Goal: Task Accomplishment & Management: Manage account settings

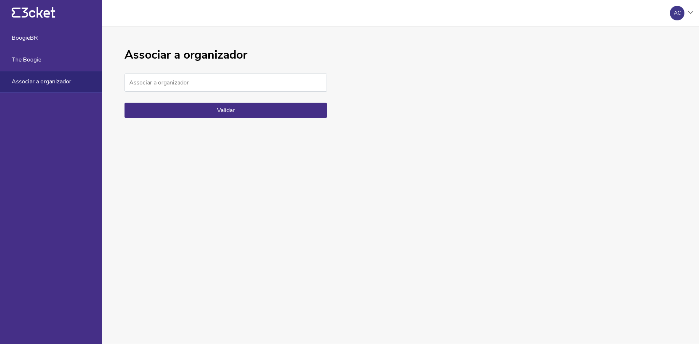
click at [688, 14] on div "AC" at bounding box center [678, 13] width 29 height 15
click at [641, 64] on div "Sair" at bounding box center [658, 70] width 65 height 17
click at [692, 16] on div "AC" at bounding box center [678, 13] width 29 height 15
click at [659, 71] on div "Sair" at bounding box center [658, 70] width 65 height 17
click at [671, 19] on div "AC" at bounding box center [678, 13] width 29 height 15
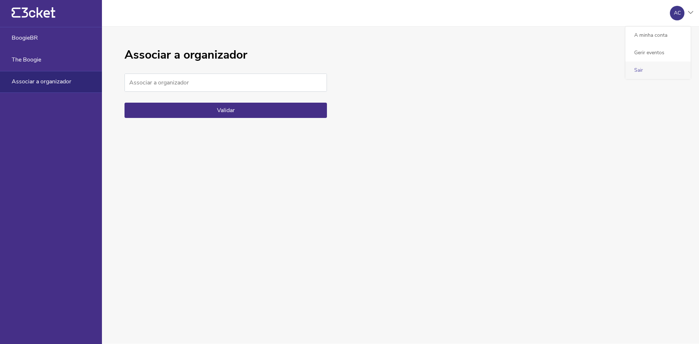
click at [641, 70] on link "Sair" at bounding box center [639, 70] width 9 height 7
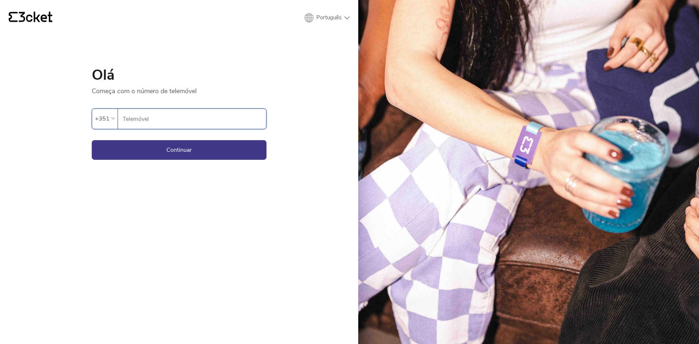
click at [146, 124] on input "Telemóvel" at bounding box center [194, 119] width 144 height 20
type input "961512424"
click at [183, 147] on button "Continuar" at bounding box center [179, 150] width 175 height 20
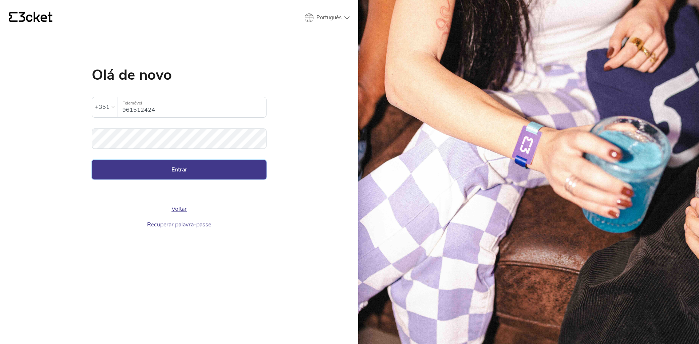
click at [151, 167] on button "Entrar" at bounding box center [179, 170] width 175 height 20
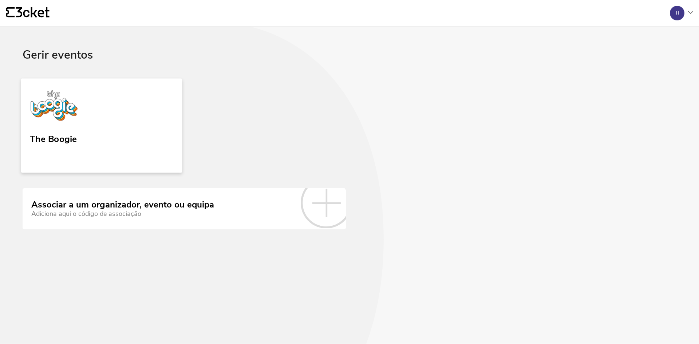
click at [124, 149] on link "The Boogie" at bounding box center [101, 125] width 161 height 94
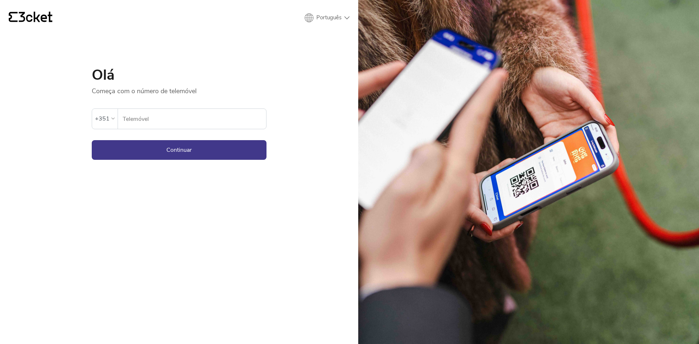
click at [195, 105] on div "Ocorreu um erro. Se o erro persistir, entrar em contato com o suporte." at bounding box center [179, 101] width 175 height 13
click at [177, 119] on input "Telemóvel" at bounding box center [194, 119] width 144 height 20
type input "912763582"
click at [173, 152] on button "Continuar" at bounding box center [179, 150] width 175 height 20
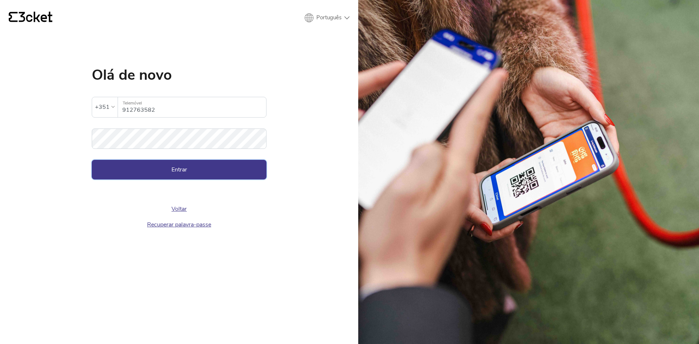
click at [175, 167] on button "Entrar" at bounding box center [179, 170] width 175 height 20
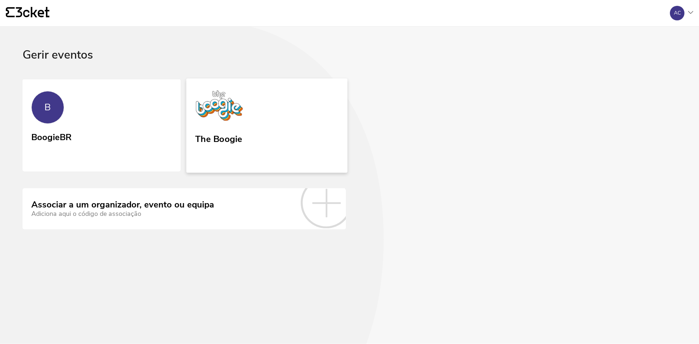
click at [228, 130] on link "The Boogie" at bounding box center [267, 125] width 161 height 94
